Goal: Transaction & Acquisition: Purchase product/service

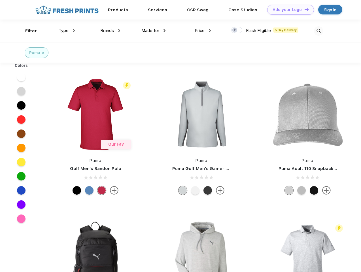
click at [288, 10] on link "Add your Logo Design Tool" at bounding box center [290, 10] width 47 height 10
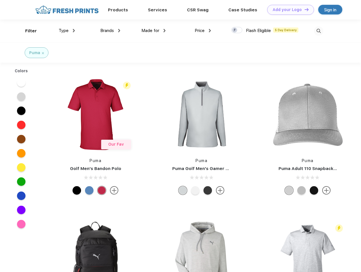
click at [0, 0] on div "Design Tool" at bounding box center [0, 0] width 0 height 0
click at [304, 9] on link "Add your Logo Design Tool" at bounding box center [290, 10] width 47 height 10
click at [27, 31] on div "Filter" at bounding box center [31, 31] width 12 height 7
click at [67, 31] on span "Type" at bounding box center [64, 30] width 10 height 5
click at [110, 31] on span "Brands" at bounding box center [107, 30] width 14 height 5
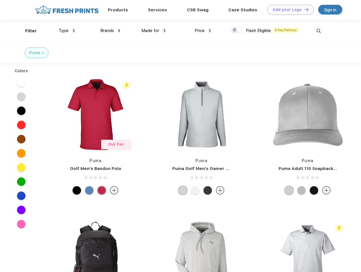
click at [154, 31] on span "Made for" at bounding box center [150, 30] width 18 height 5
click at [203, 31] on span "Price" at bounding box center [200, 30] width 10 height 5
click at [237, 30] on div at bounding box center [236, 30] width 11 height 6
click at [235, 30] on input "checkbox" at bounding box center [233, 29] width 4 height 4
click at [318, 31] on img at bounding box center [318, 30] width 9 height 9
